Goal: Navigation & Orientation: Find specific page/section

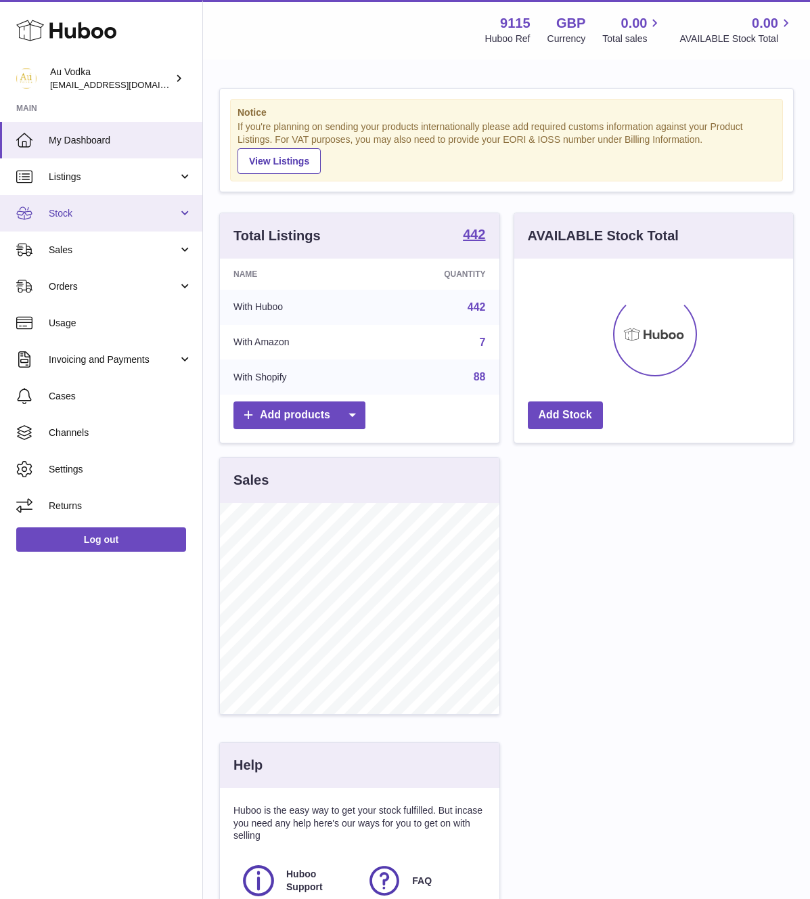
scroll to position [211, 279]
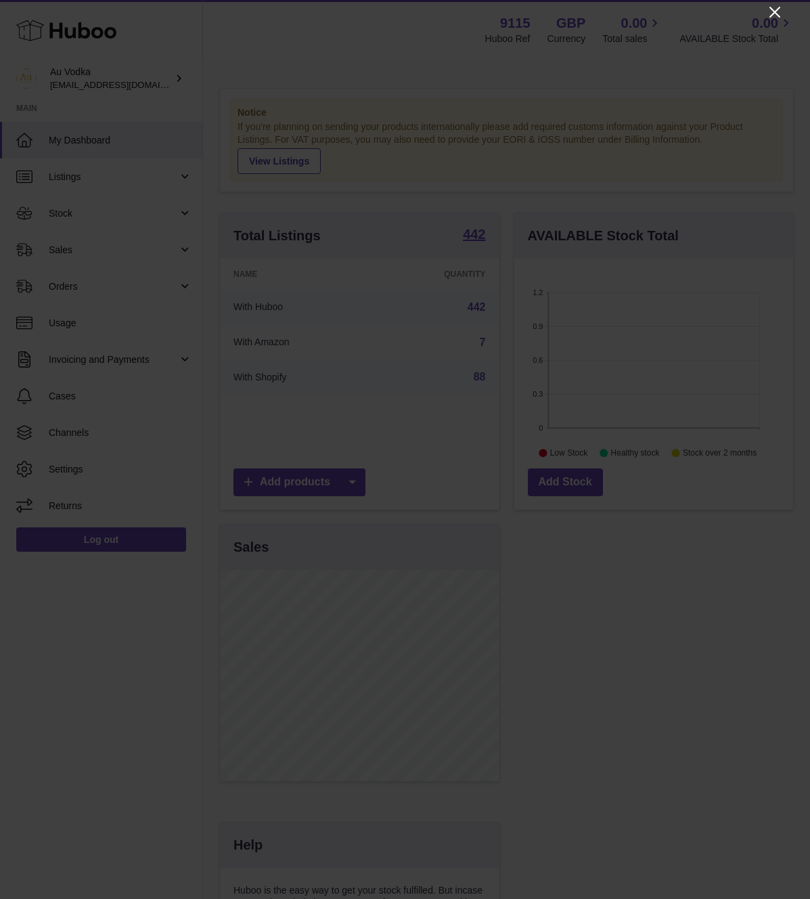
click at [774, 12] on icon "Close" at bounding box center [775, 12] width 11 height 11
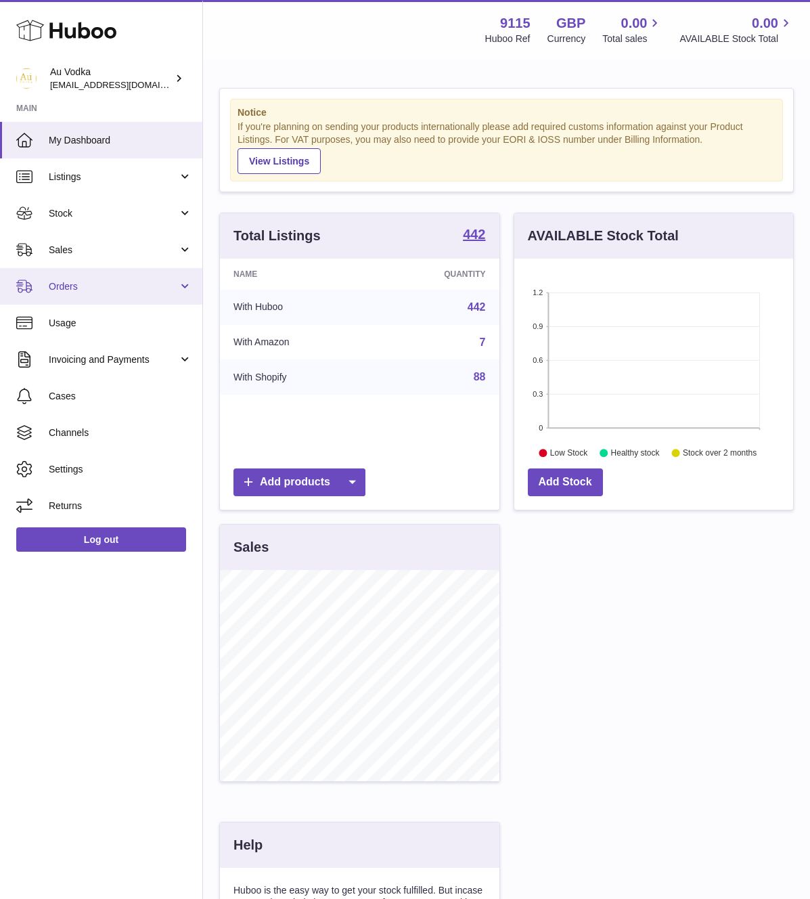
click at [98, 278] on link "Orders" at bounding box center [101, 286] width 202 height 37
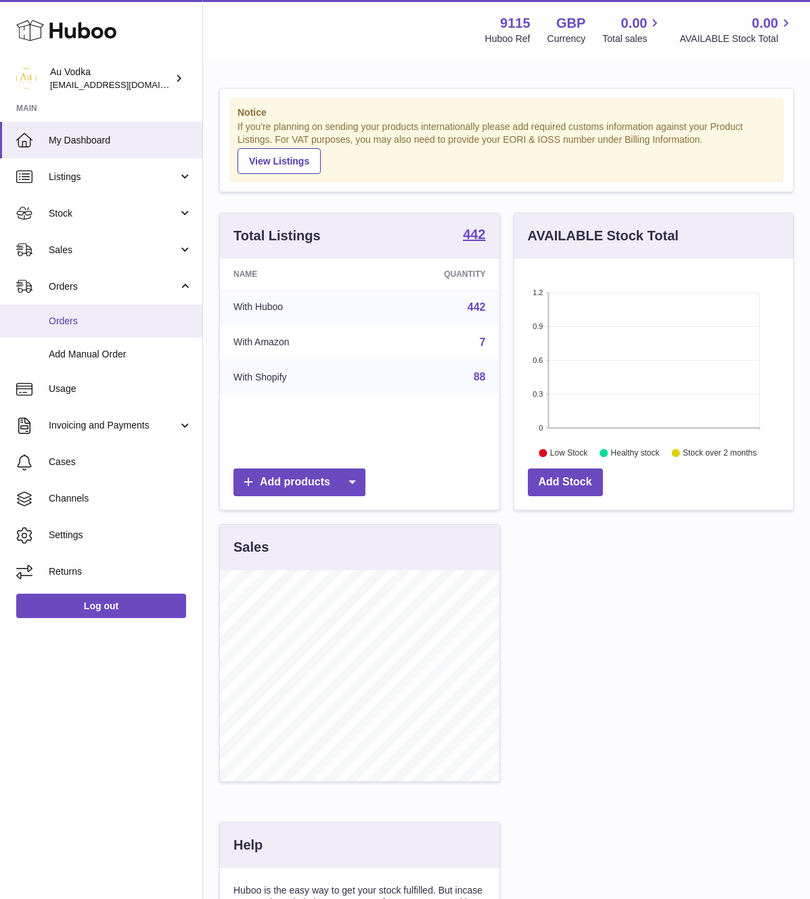
click at [80, 324] on span "Orders" at bounding box center [121, 321] width 144 height 13
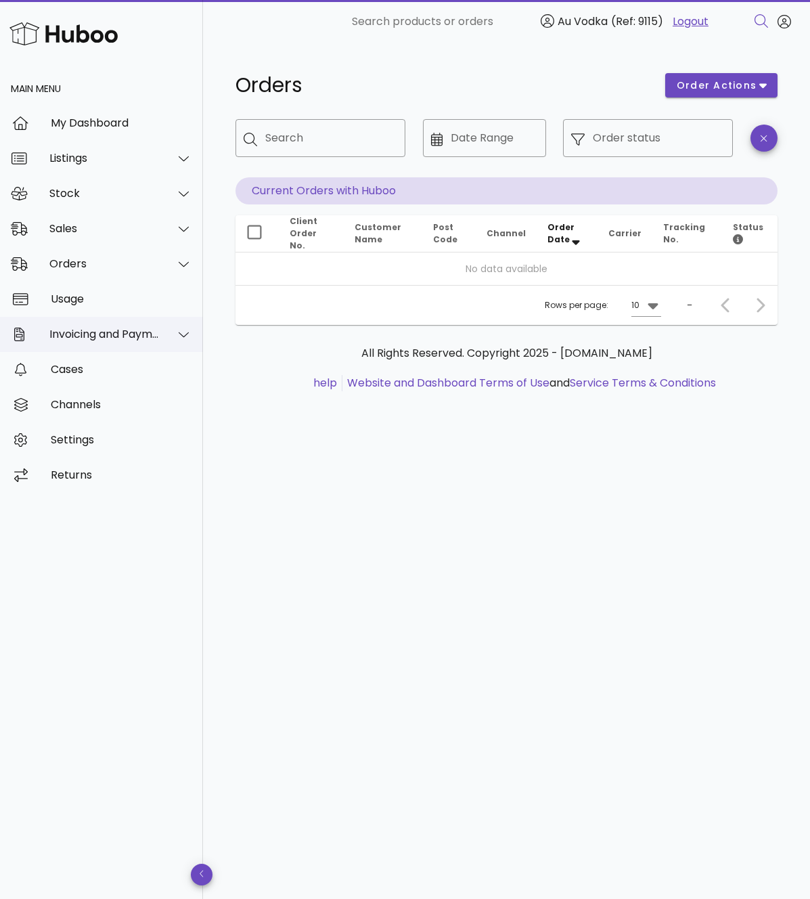
click at [156, 332] on div "Invoicing and Payments" at bounding box center [104, 334] width 110 height 13
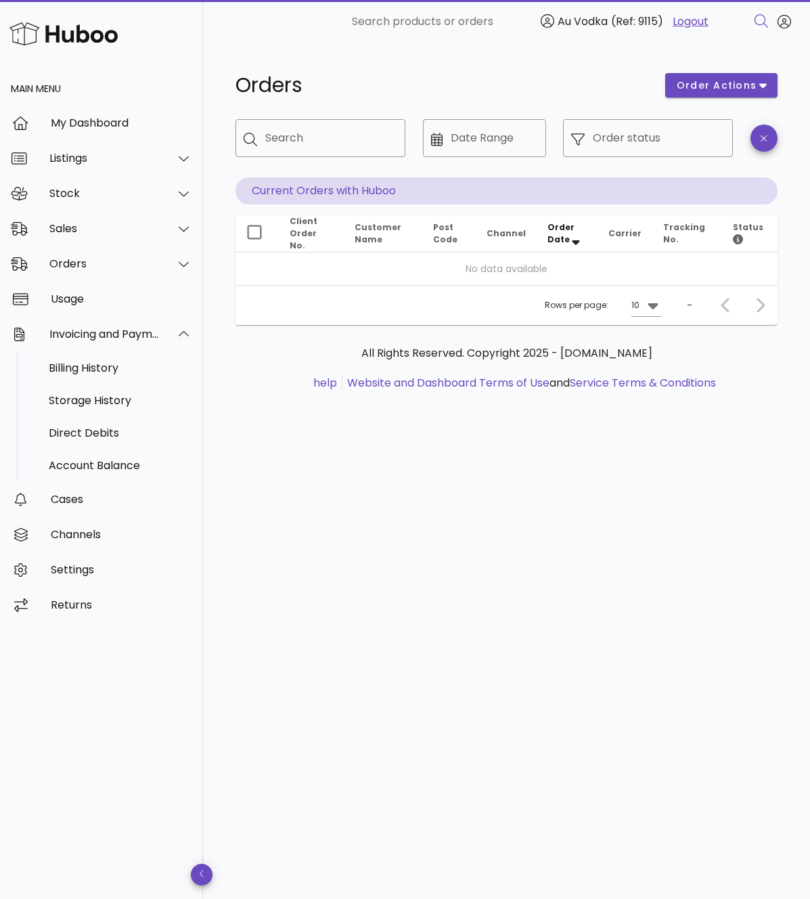
click at [684, 20] on link "Logout" at bounding box center [691, 22] width 36 height 16
